Goal: Transaction & Acquisition: Purchase product/service

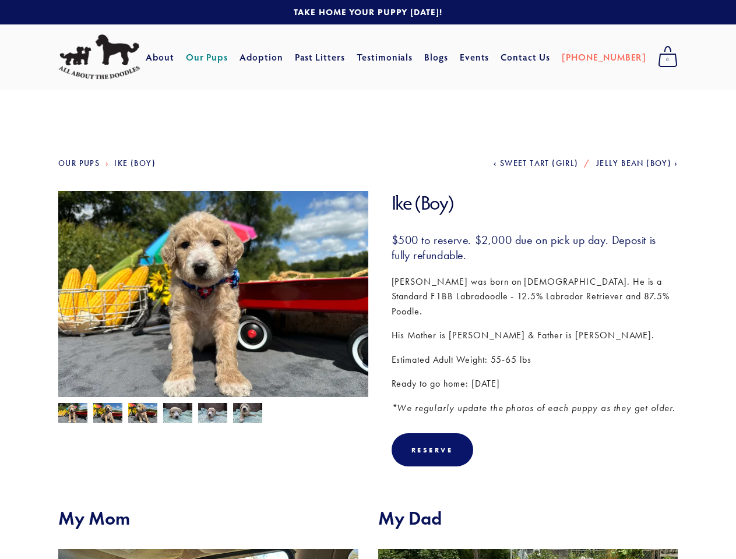
click at [368, 280] on img at bounding box center [213, 307] width 310 height 232
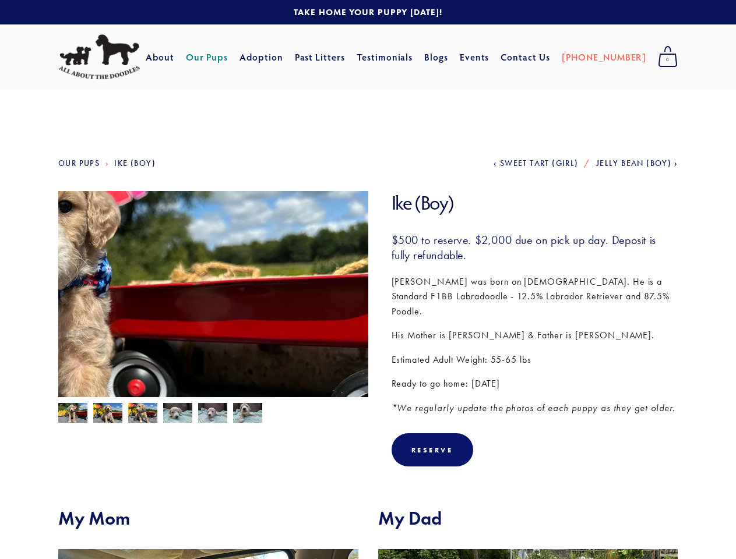
click at [213, 294] on img at bounding box center [213, 307] width 310 height 232
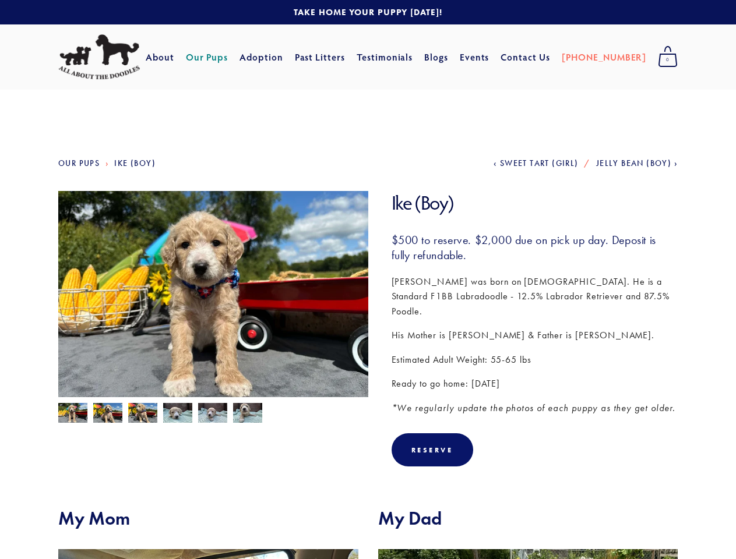
click at [73, 413] on img at bounding box center [72, 414] width 29 height 22
click at [108, 413] on img at bounding box center [107, 414] width 29 height 22
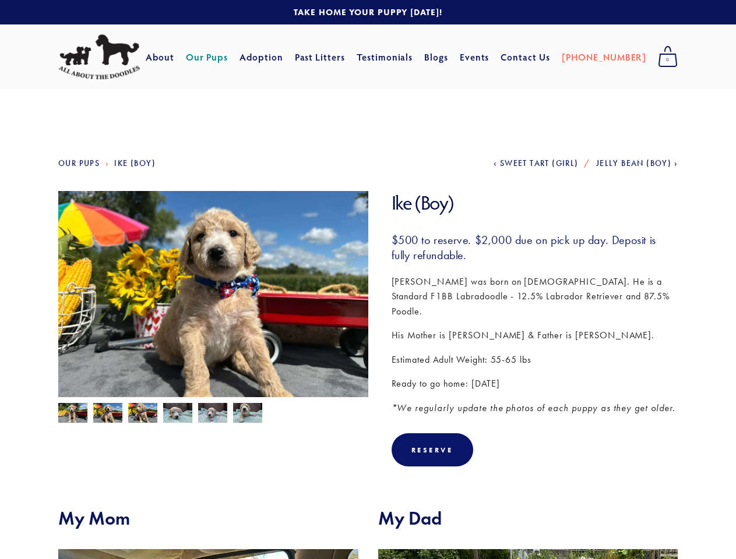
click at [143, 413] on img at bounding box center [142, 414] width 29 height 22
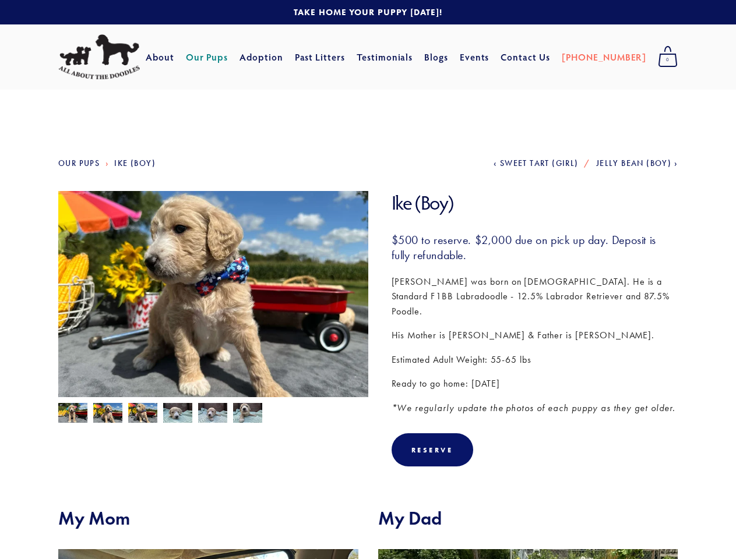
click at [178, 413] on img at bounding box center [177, 413] width 29 height 22
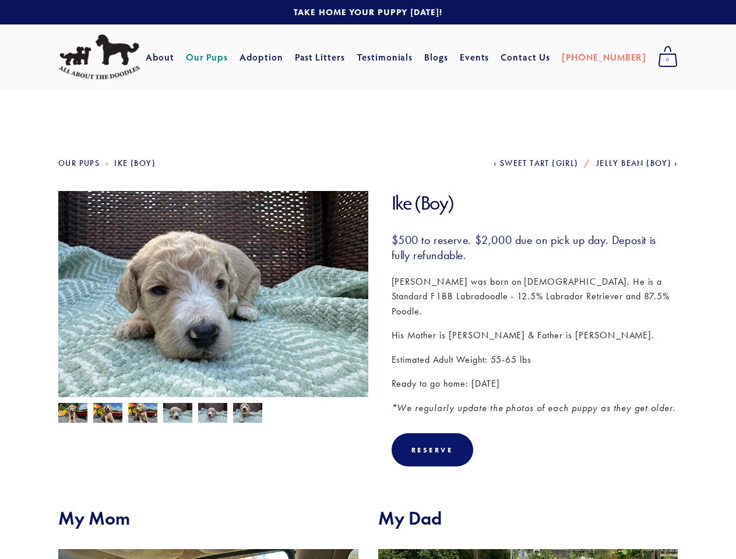
click at [213, 413] on img at bounding box center [212, 414] width 29 height 22
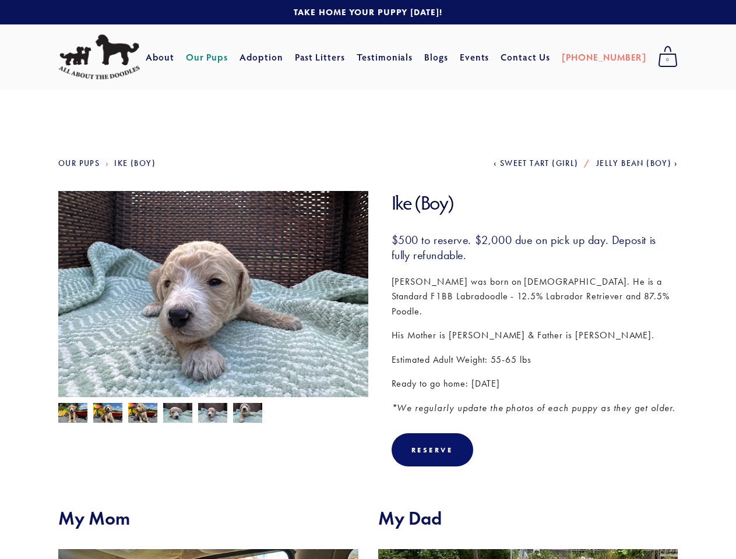
click at [248, 413] on img at bounding box center [247, 414] width 29 height 22
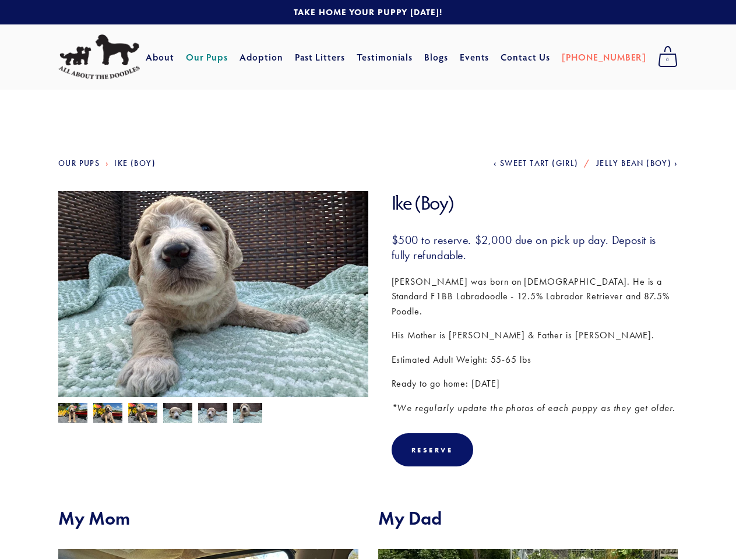
click at [432, 446] on div "Reserve" at bounding box center [432, 450] width 42 height 9
